Goal: Contribute content

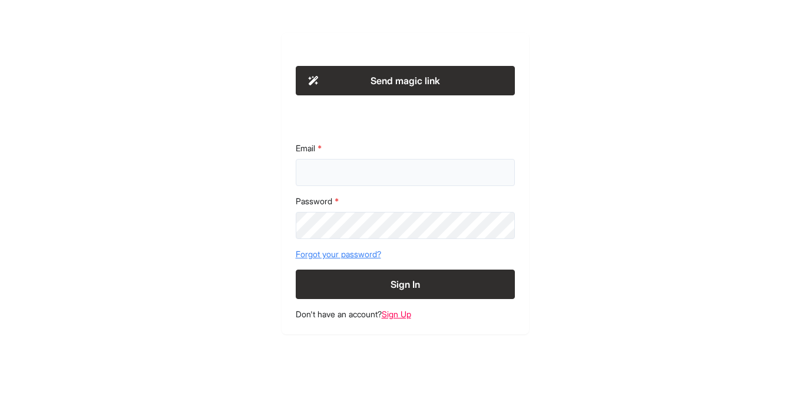
type input "**********"
click at [403, 275] on button "Sign In" at bounding box center [405, 284] width 219 height 29
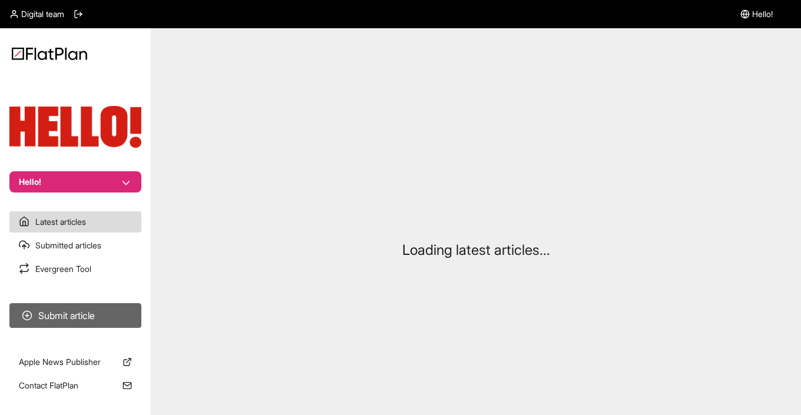
click at [73, 309] on button "Submit article" at bounding box center [75, 316] width 132 height 25
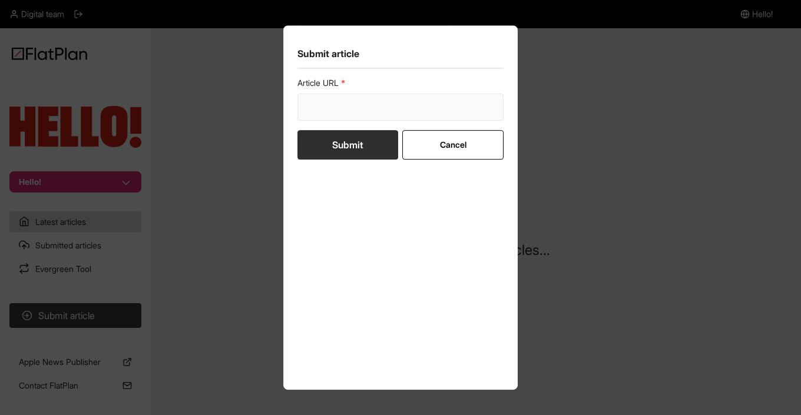
click at [345, 105] on input "url" at bounding box center [401, 107] width 206 height 27
paste input "[URL][DOMAIN_NAME]"
type input "[URL][DOMAIN_NAME]"
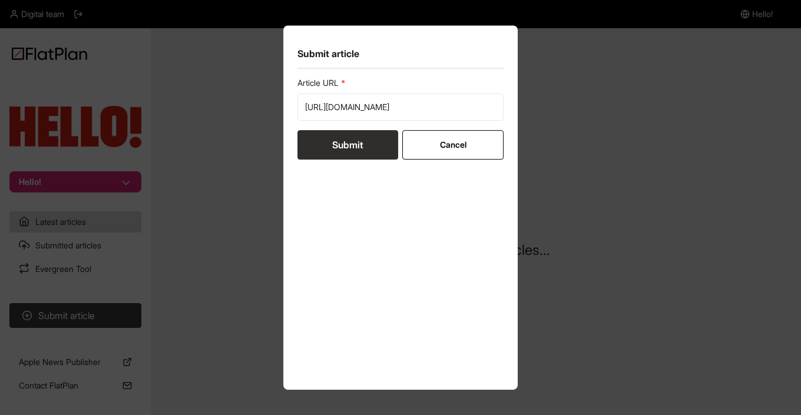
click at [337, 150] on button "Submit" at bounding box center [348, 144] width 101 height 29
